Goal: Task Accomplishment & Management: Manage account settings

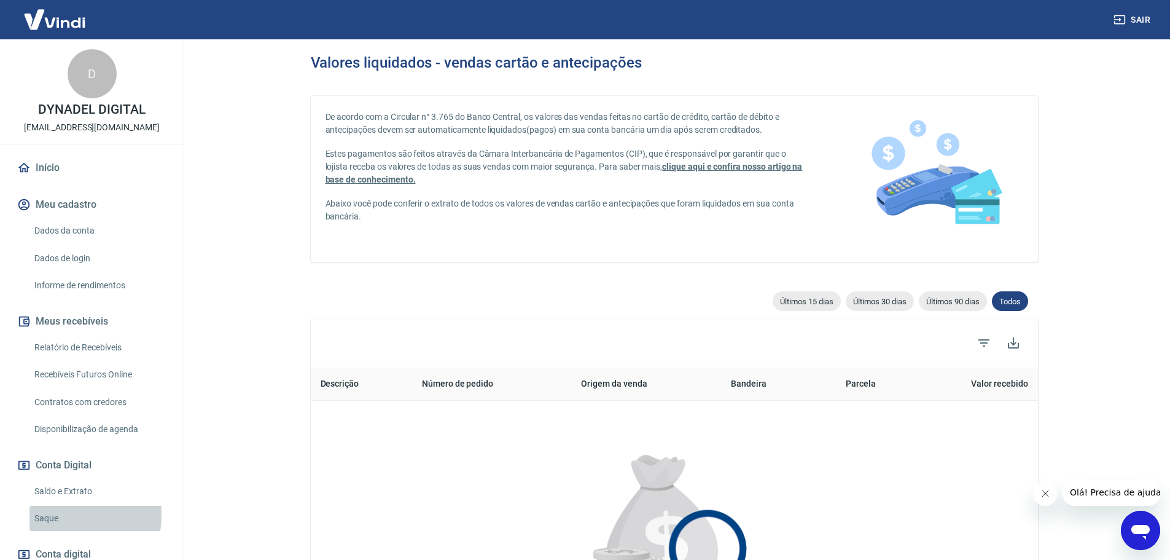
click at [45, 514] on link "Saque" at bounding box center [98, 518] width 139 height 25
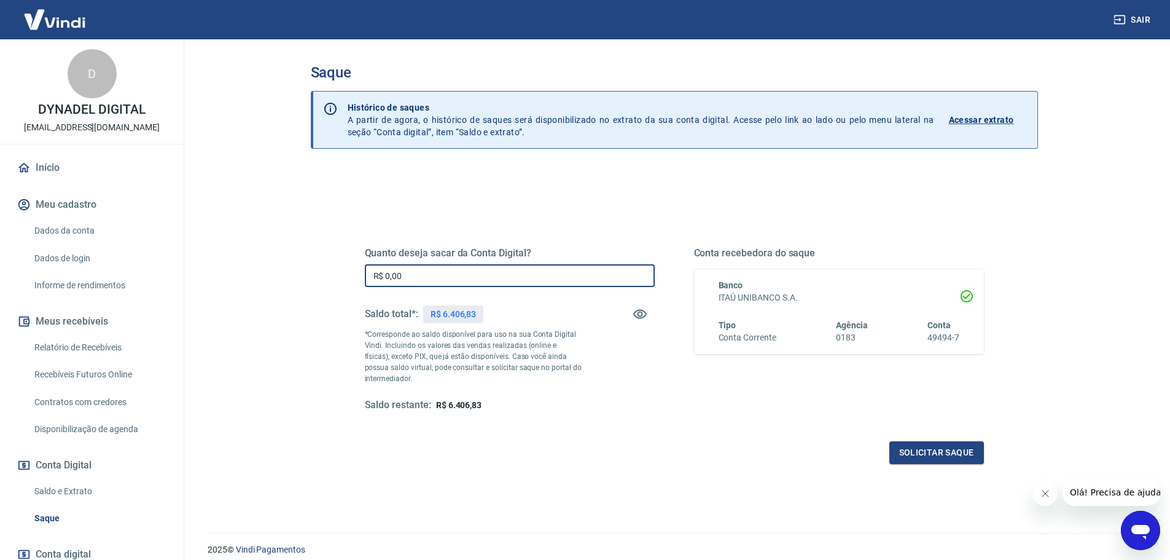
drag, startPoint x: 431, startPoint y: 275, endPoint x: 307, endPoint y: 253, distance: 126.0
click at [307, 253] on div "Saque Histórico de saques A partir de agora, o histórico de saques será disponi…" at bounding box center [674, 278] width 757 height 479
type input "R$ 6.404,83"
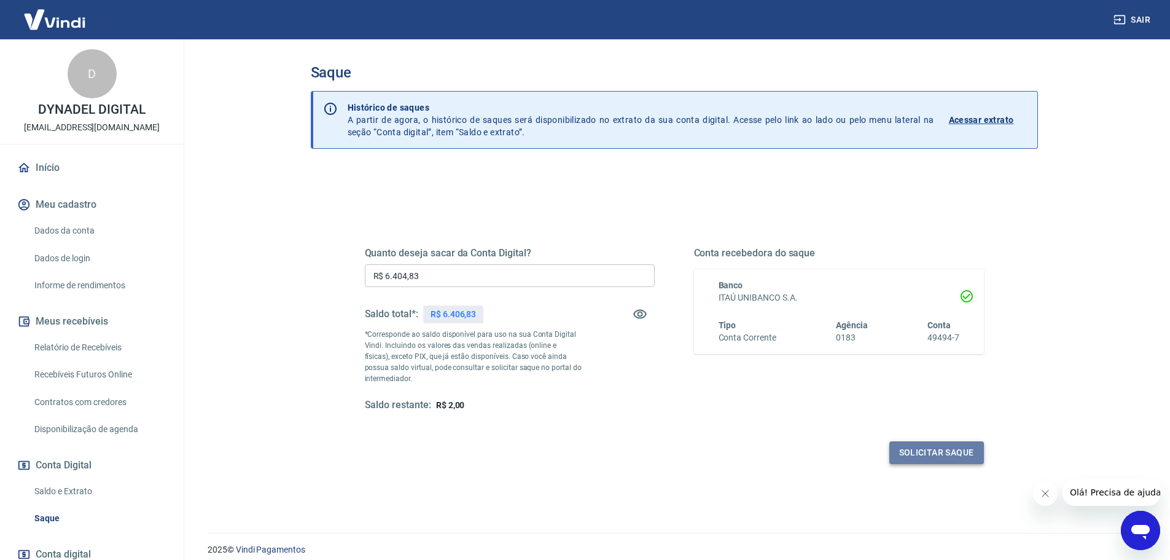
click at [912, 449] on button "Solicitar saque" at bounding box center [936, 452] width 95 height 23
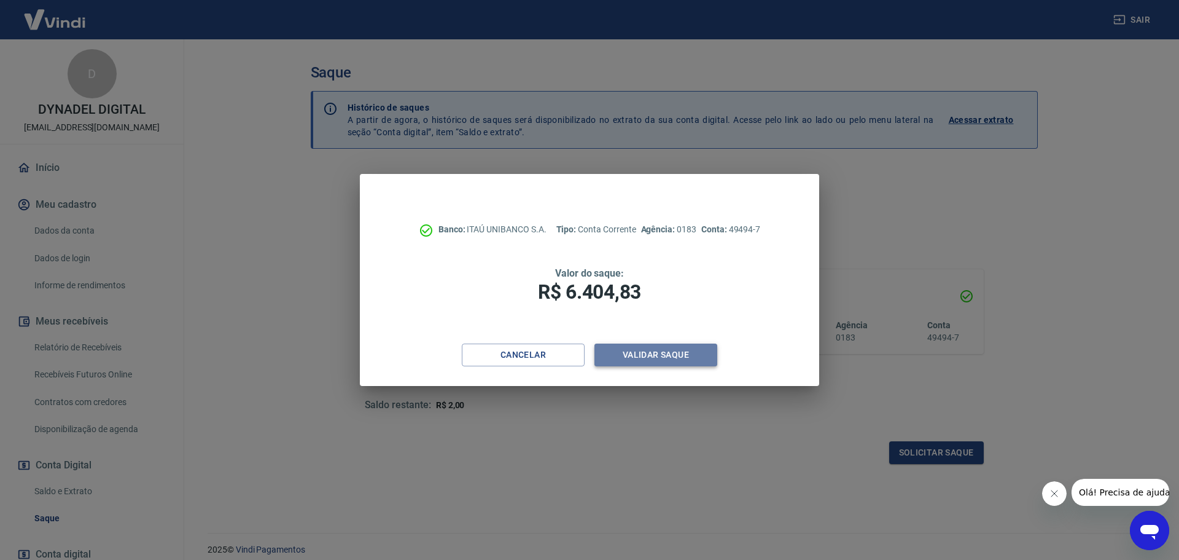
click at [647, 360] on button "Validar saque" at bounding box center [656, 354] width 123 height 23
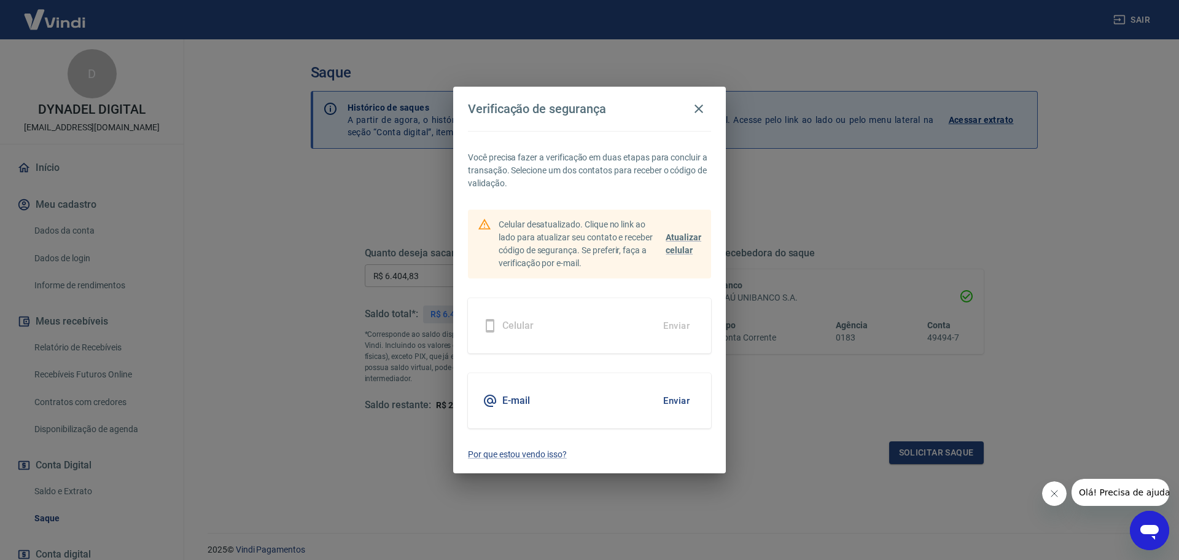
click at [674, 400] on button "Enviar" at bounding box center [677, 401] width 40 height 26
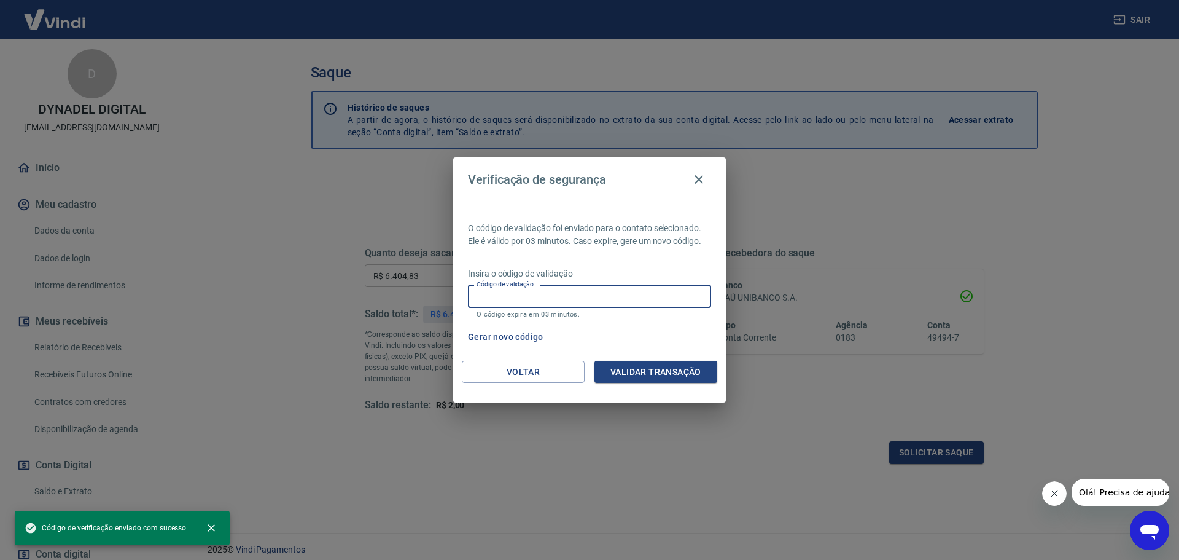
click at [590, 302] on input "Código de validação" at bounding box center [589, 296] width 243 height 23
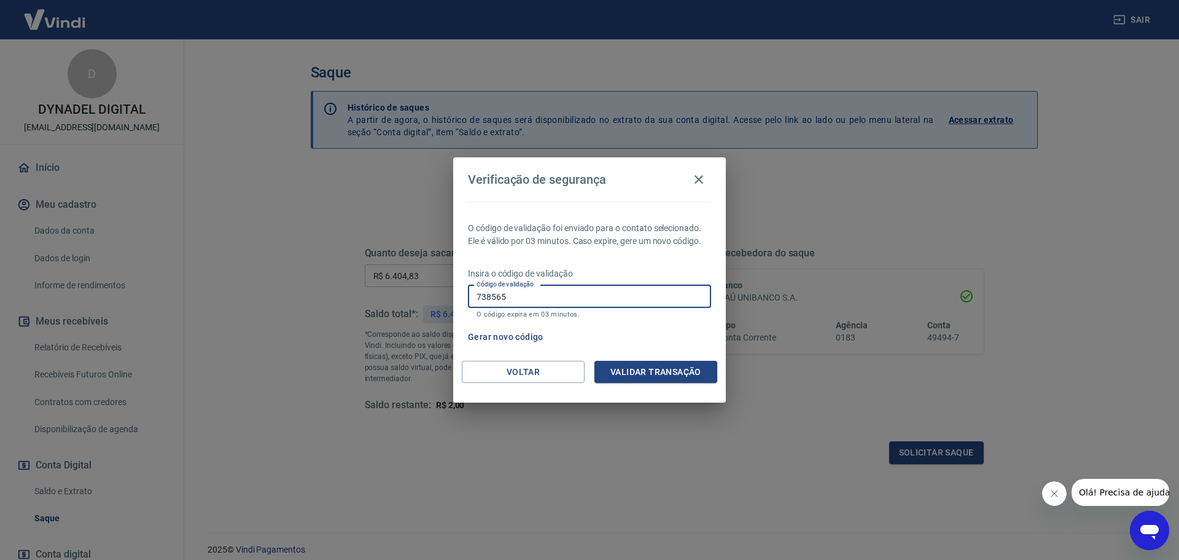
type input "738565"
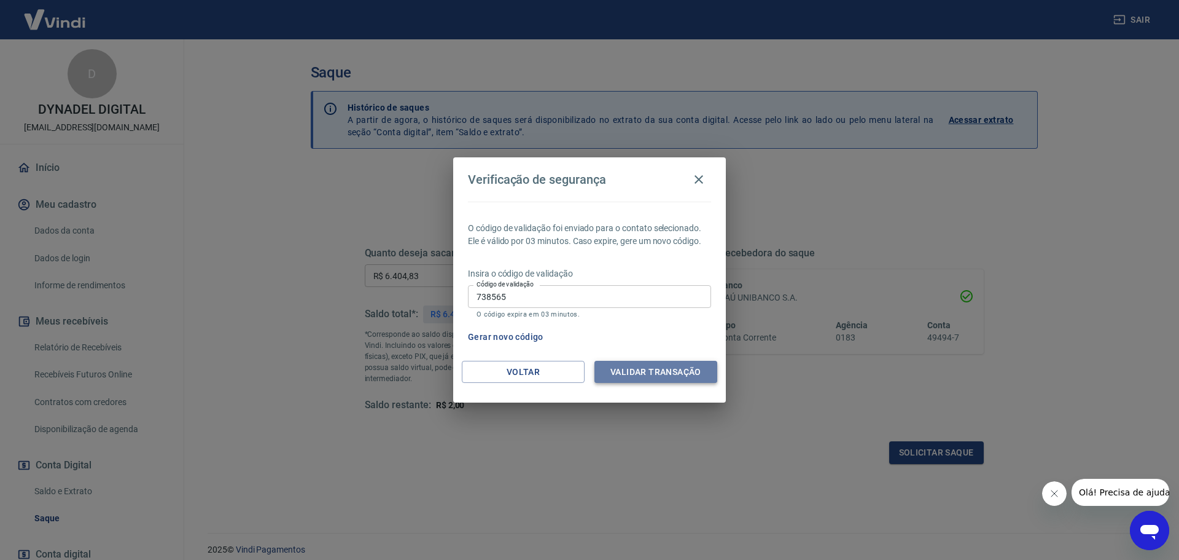
click at [648, 371] on button "Validar transação" at bounding box center [656, 372] width 123 height 23
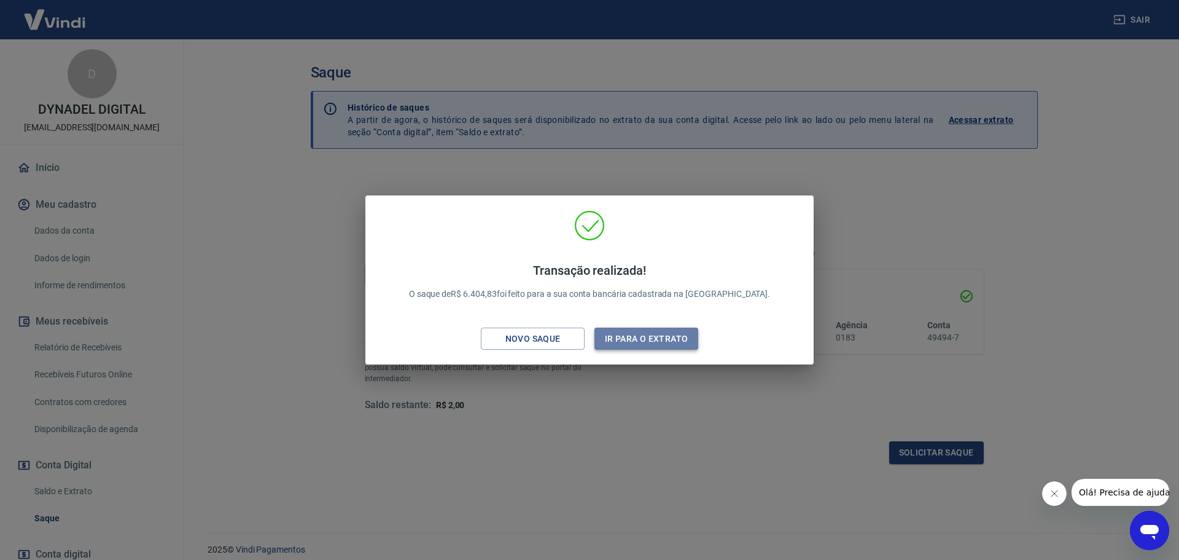
click at [609, 331] on button "Ir para o extrato" at bounding box center [647, 338] width 104 height 23
